Goal: Navigation & Orientation: Find specific page/section

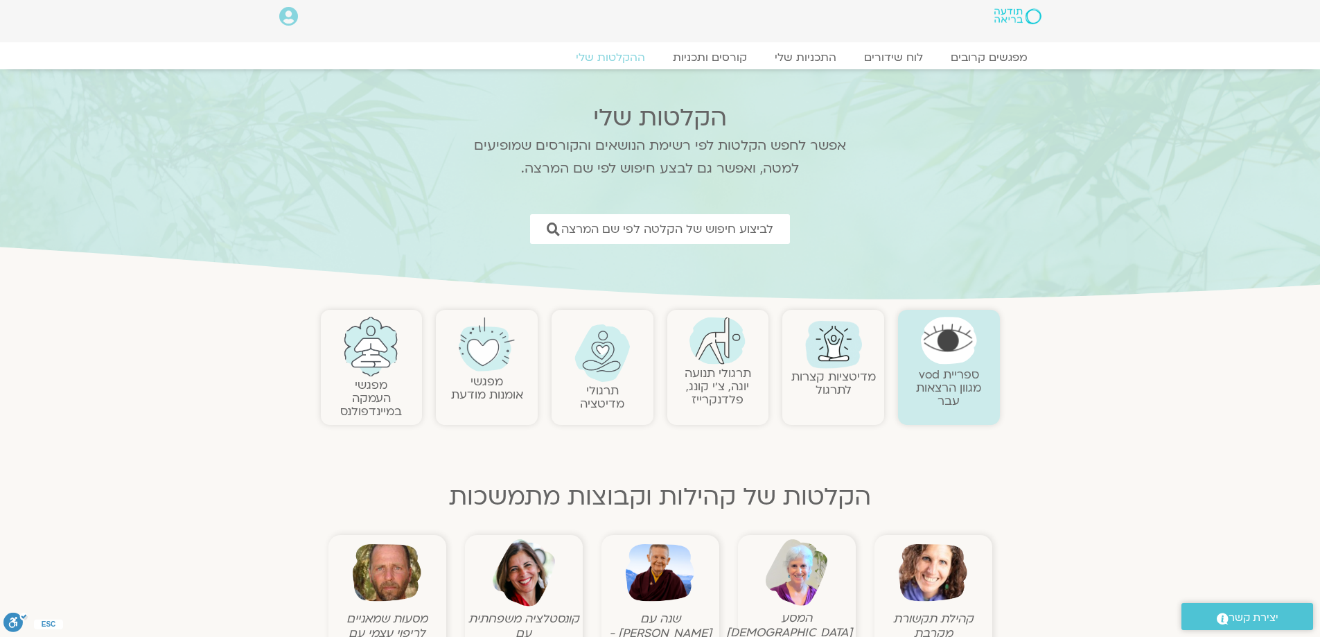
scroll to position [1, 0]
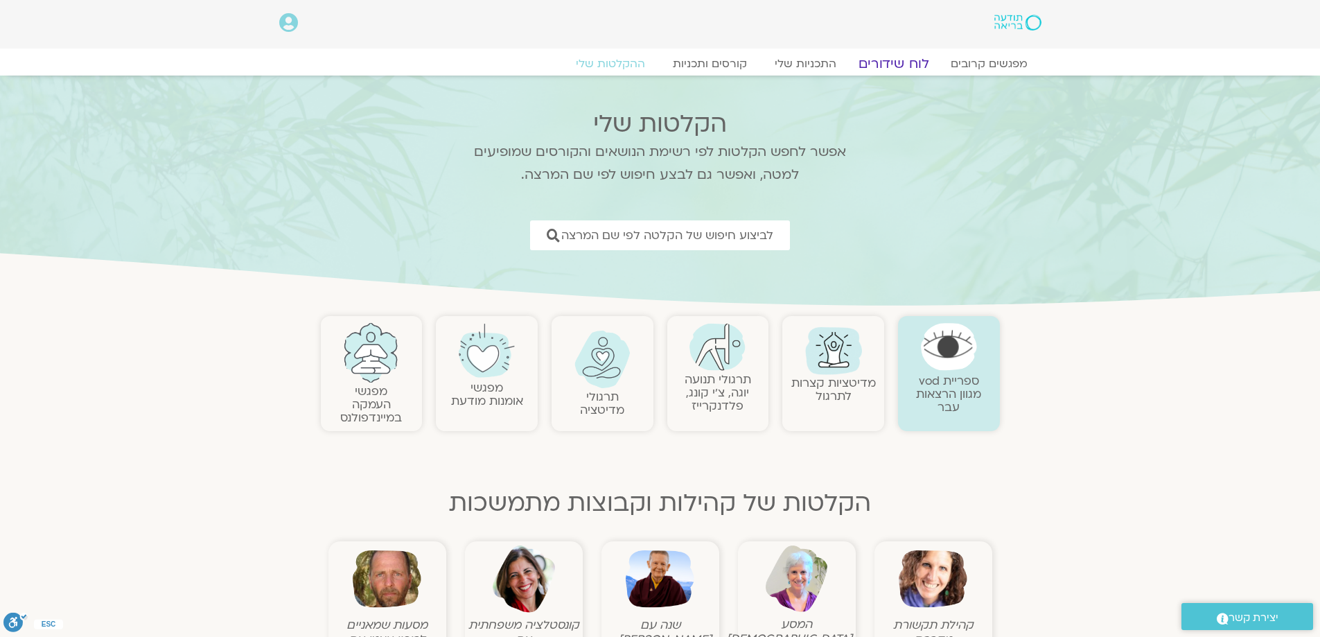
click at [896, 59] on link "לוח שידורים" at bounding box center [893, 63] width 104 height 17
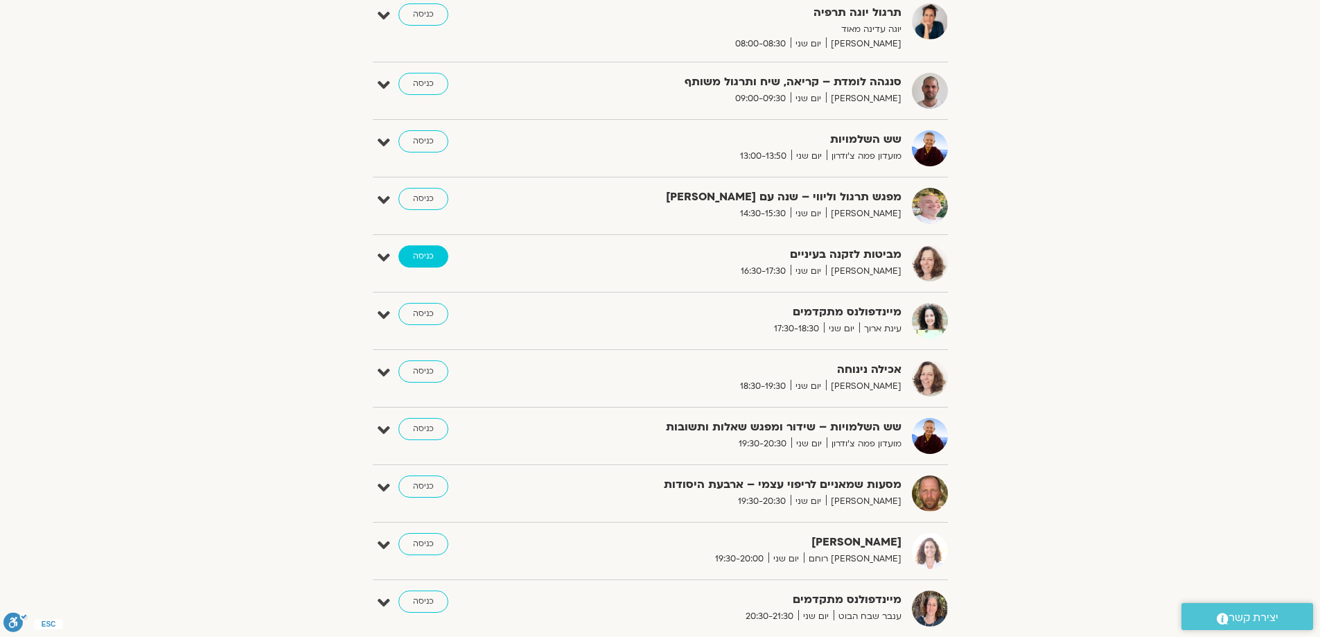
click at [427, 258] on link "כניסה" at bounding box center [423, 256] width 50 height 22
